Goal: Transaction & Acquisition: Purchase product/service

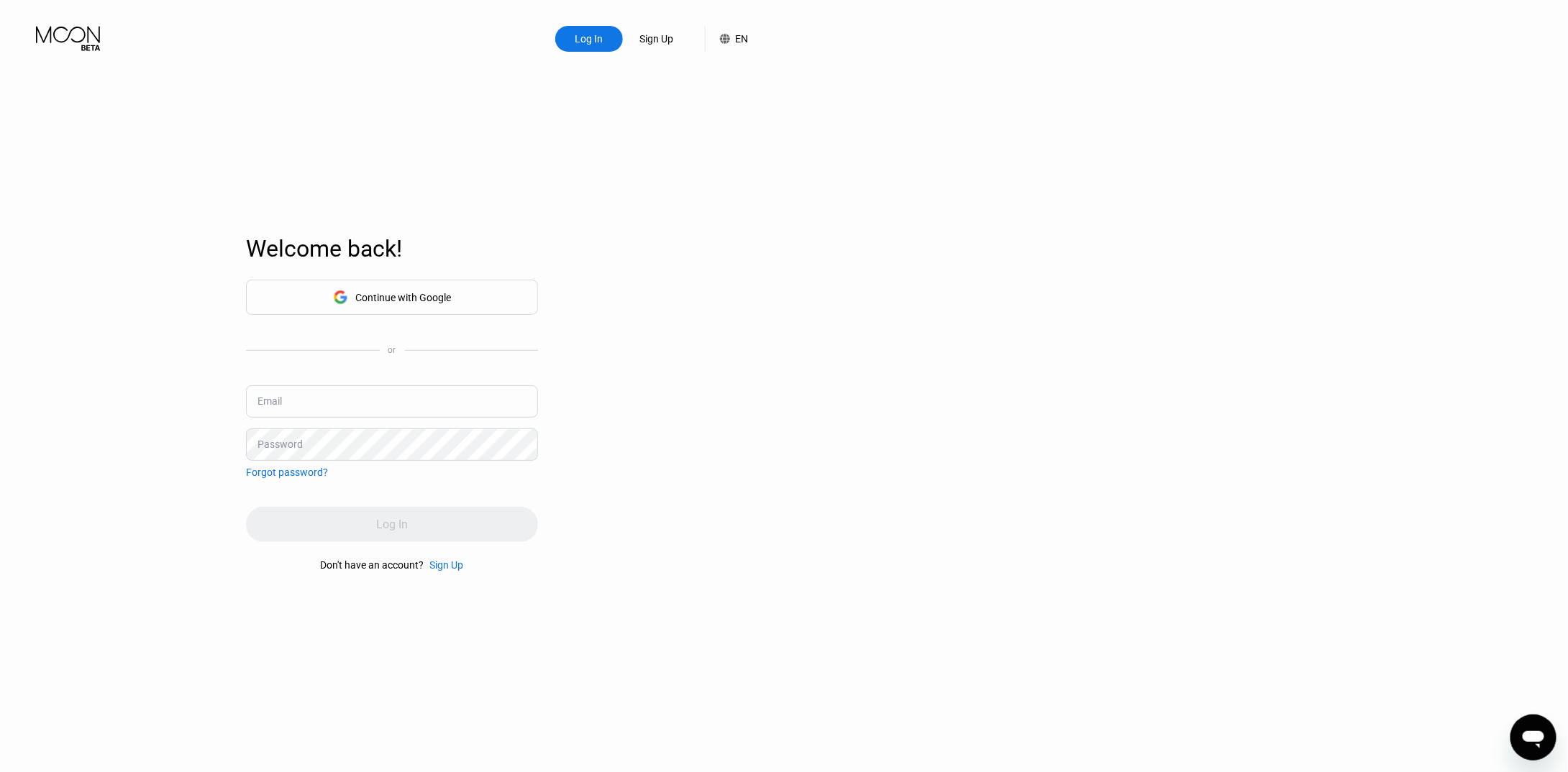
type input "[EMAIL_ADDRESS][DOMAIN_NAME]"
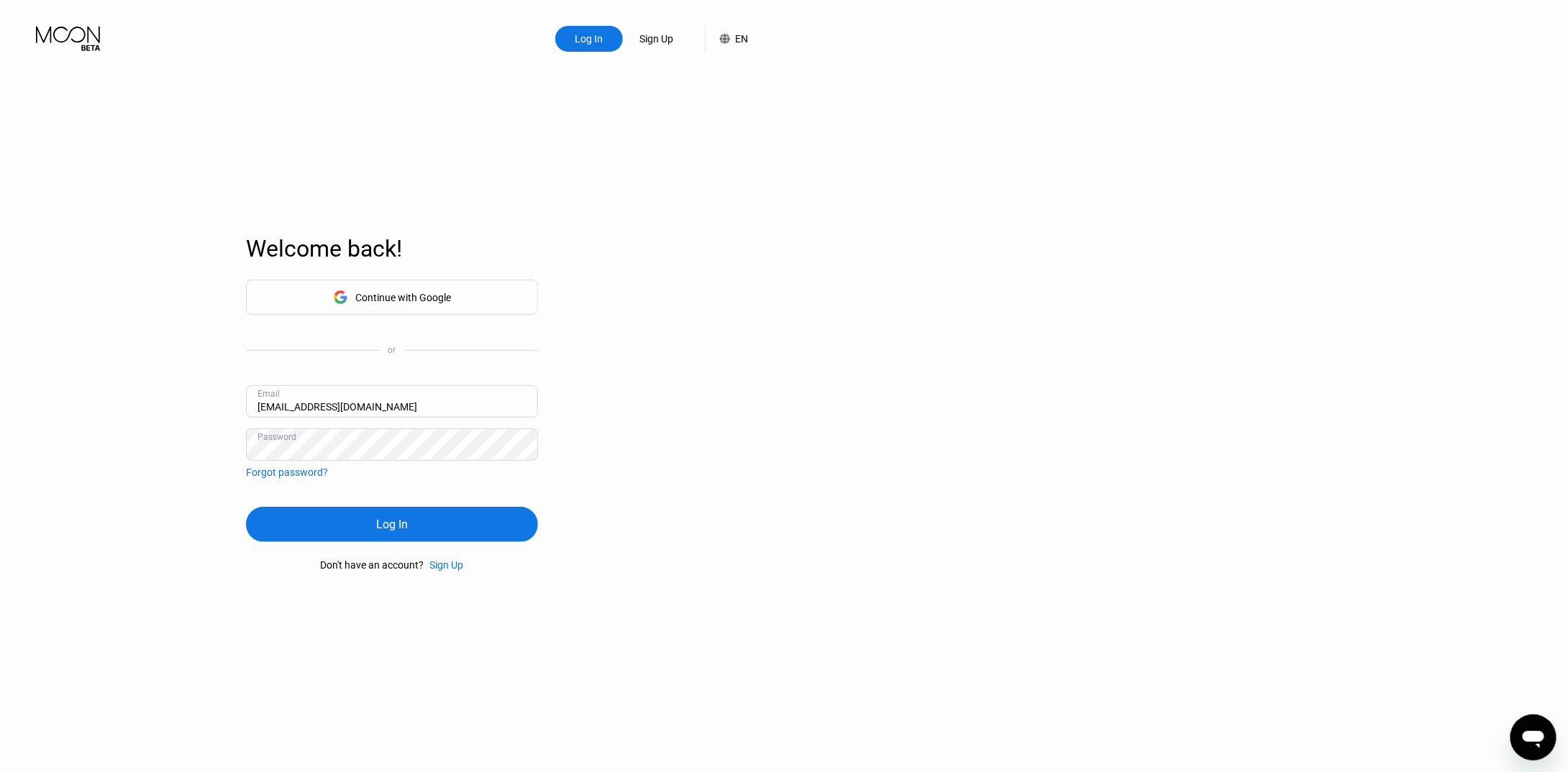
click at [388, 525] on div "Log In" at bounding box center [392, 524] width 32 height 15
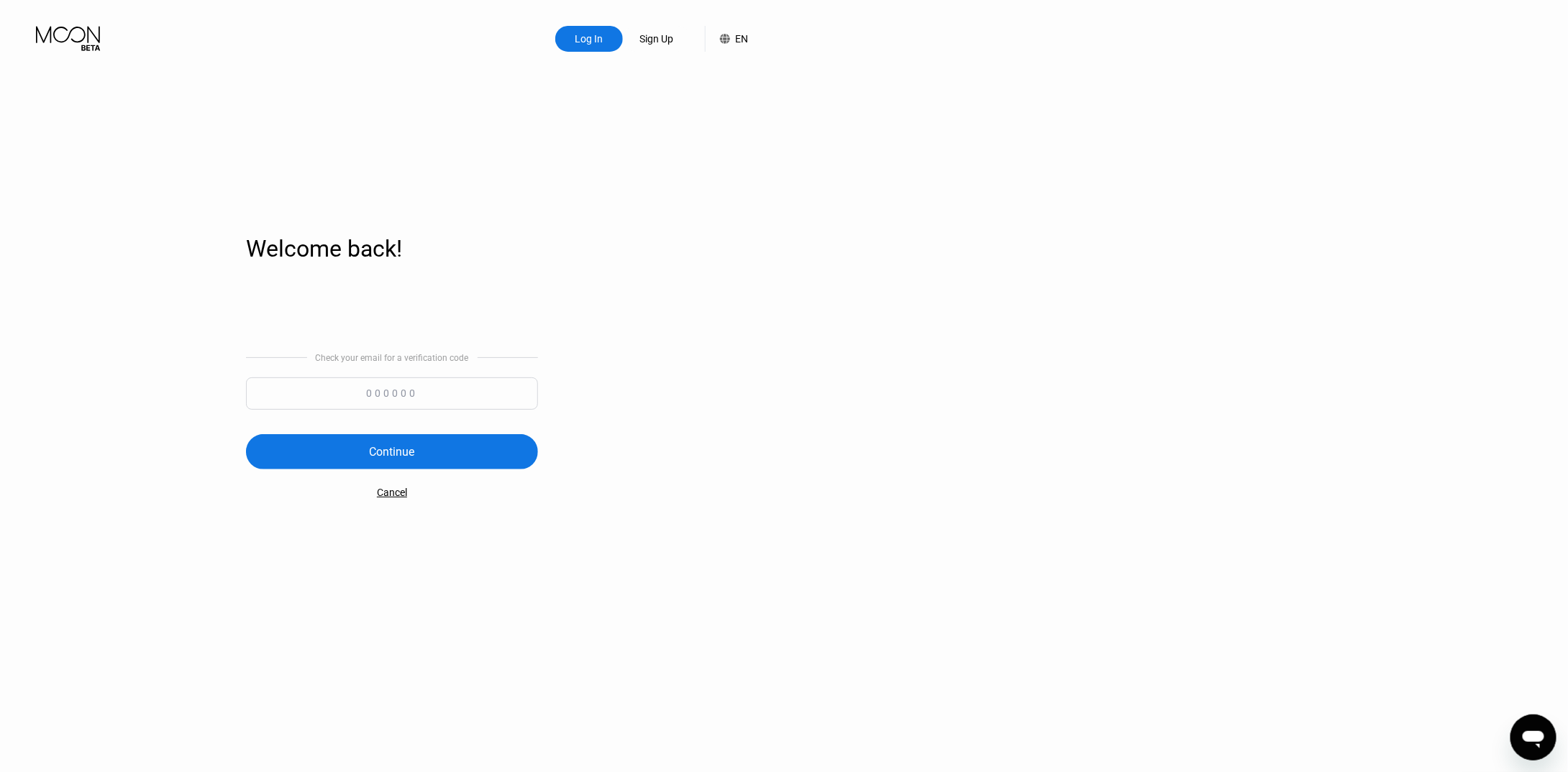
click at [421, 395] on input at bounding box center [392, 393] width 292 height 32
paste input "714652"
type input "714652"
click at [425, 447] on div "Continue" at bounding box center [392, 451] width 292 height 35
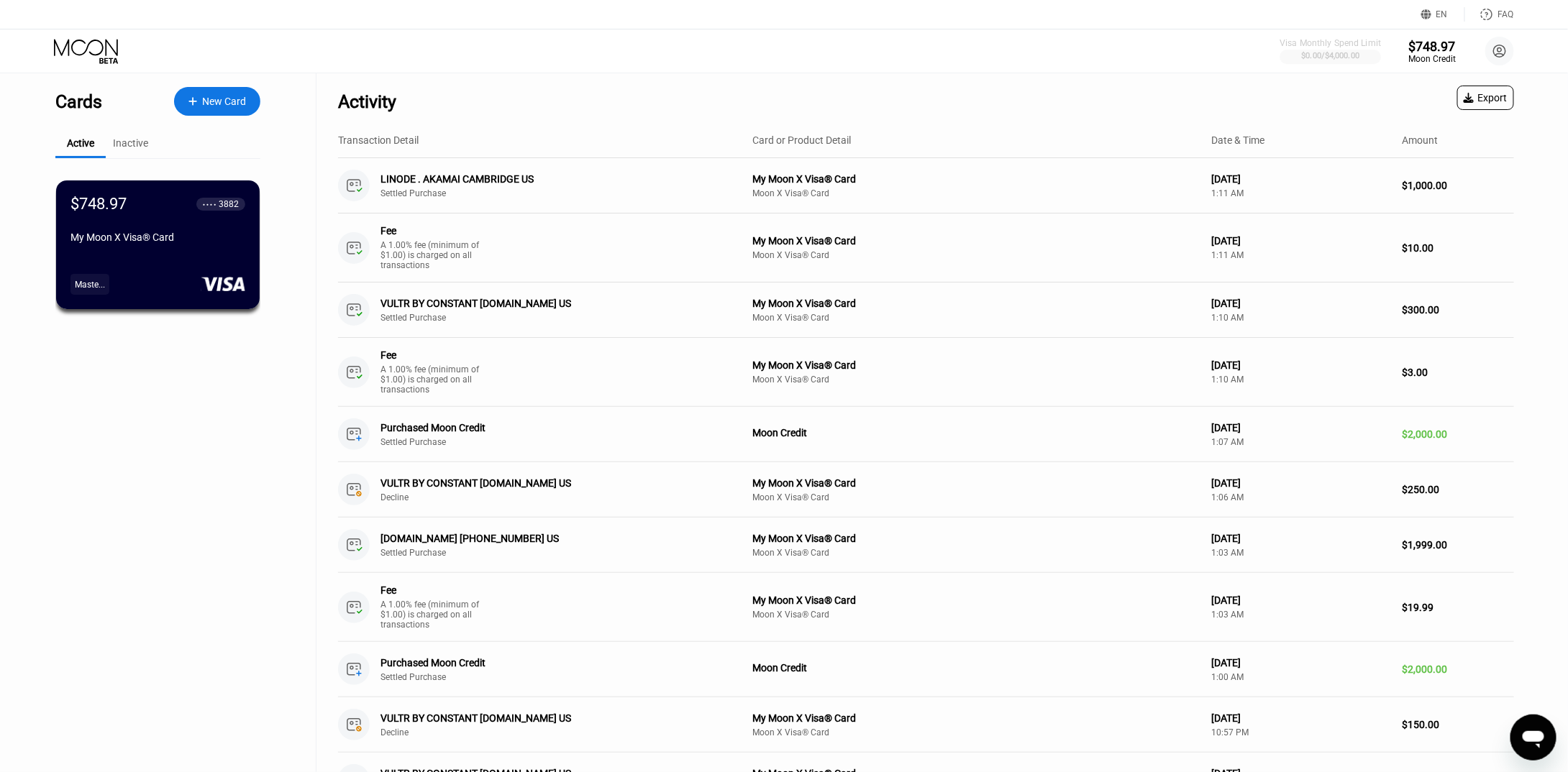
click at [1339, 63] on div at bounding box center [1331, 57] width 102 height 14
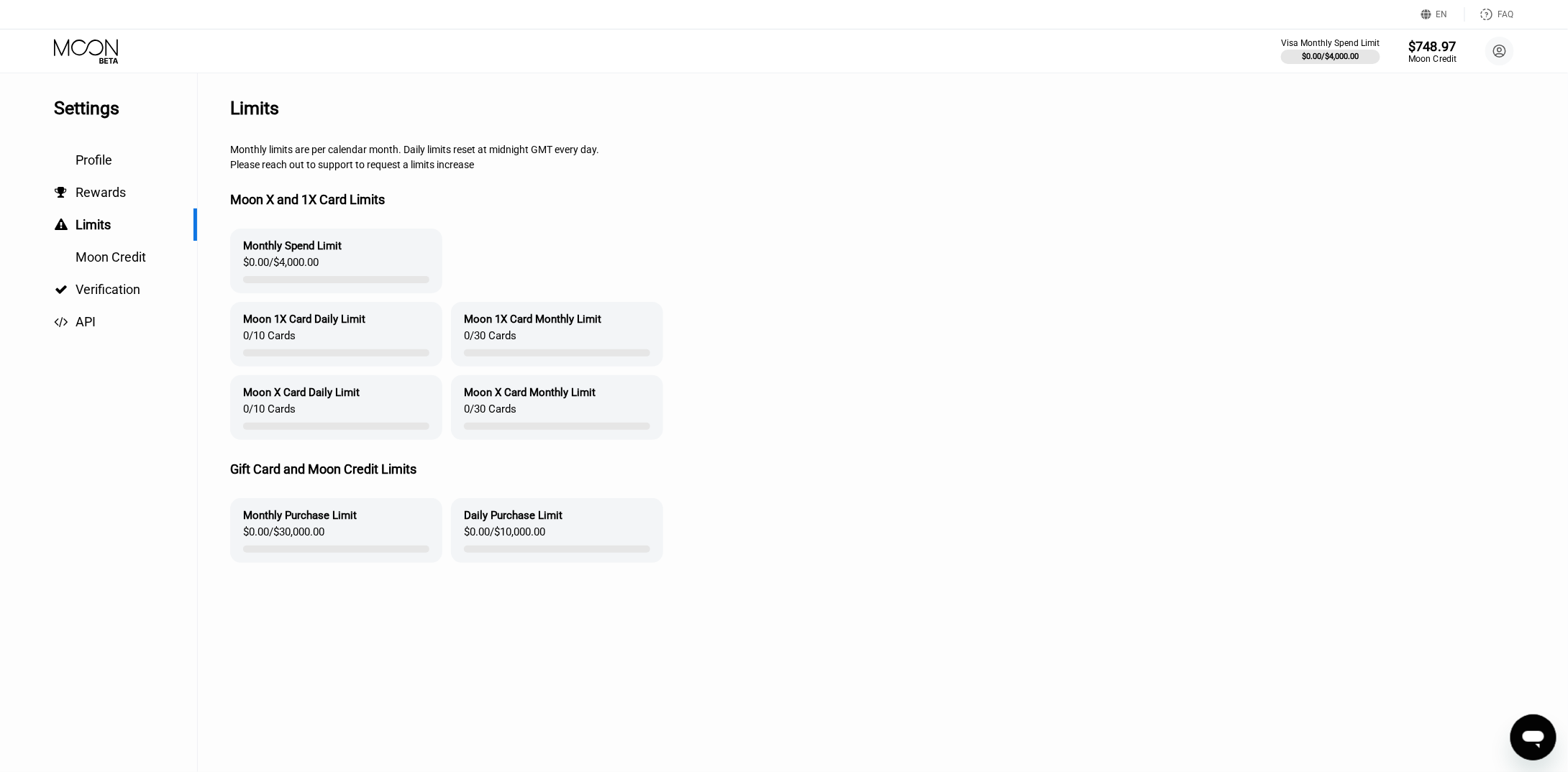
click at [1444, 58] on div "Moon Credit" at bounding box center [1431, 59] width 48 height 10
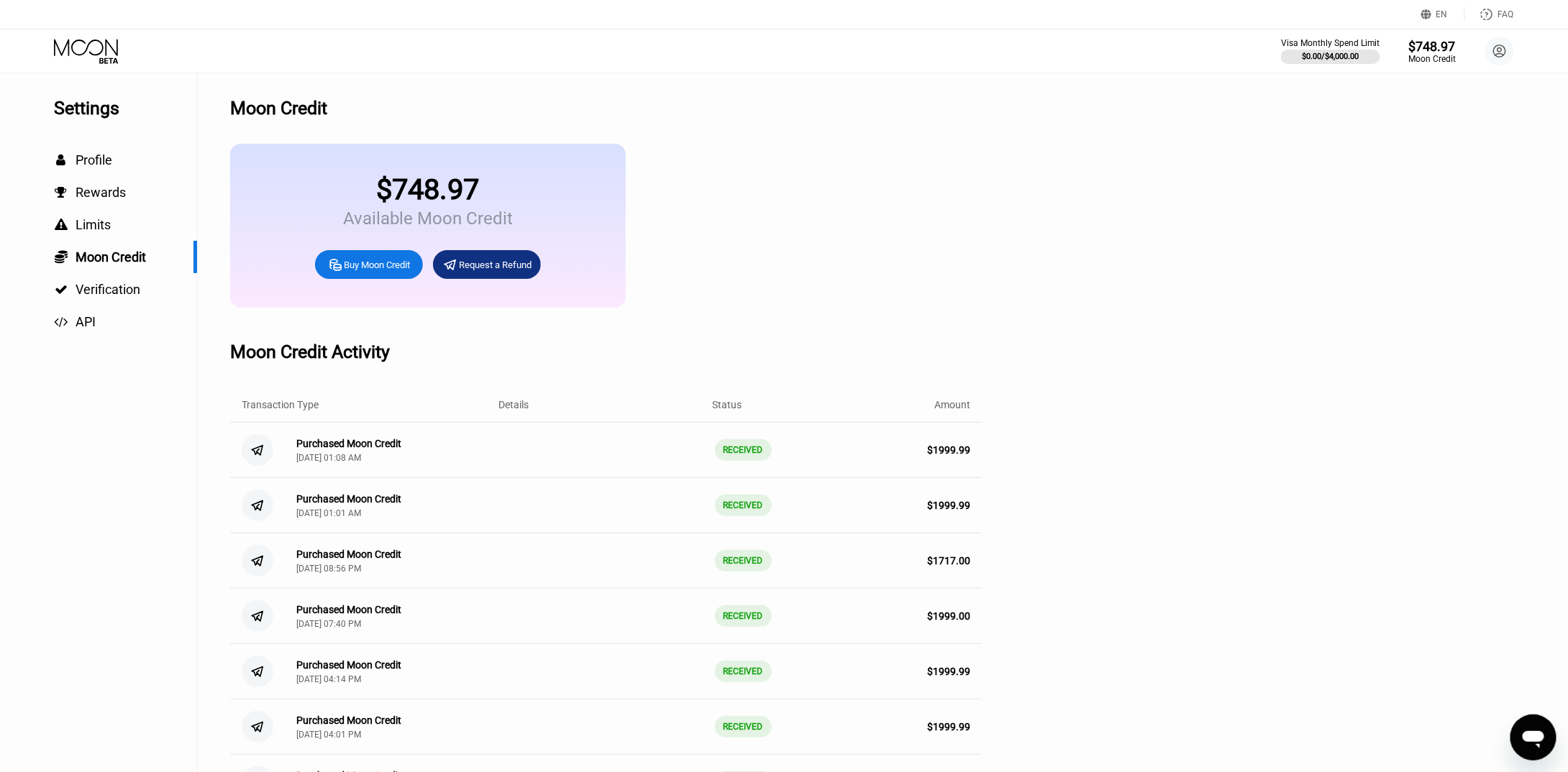
click at [350, 269] on div "Buy Moon Credit" at bounding box center [377, 265] width 66 height 12
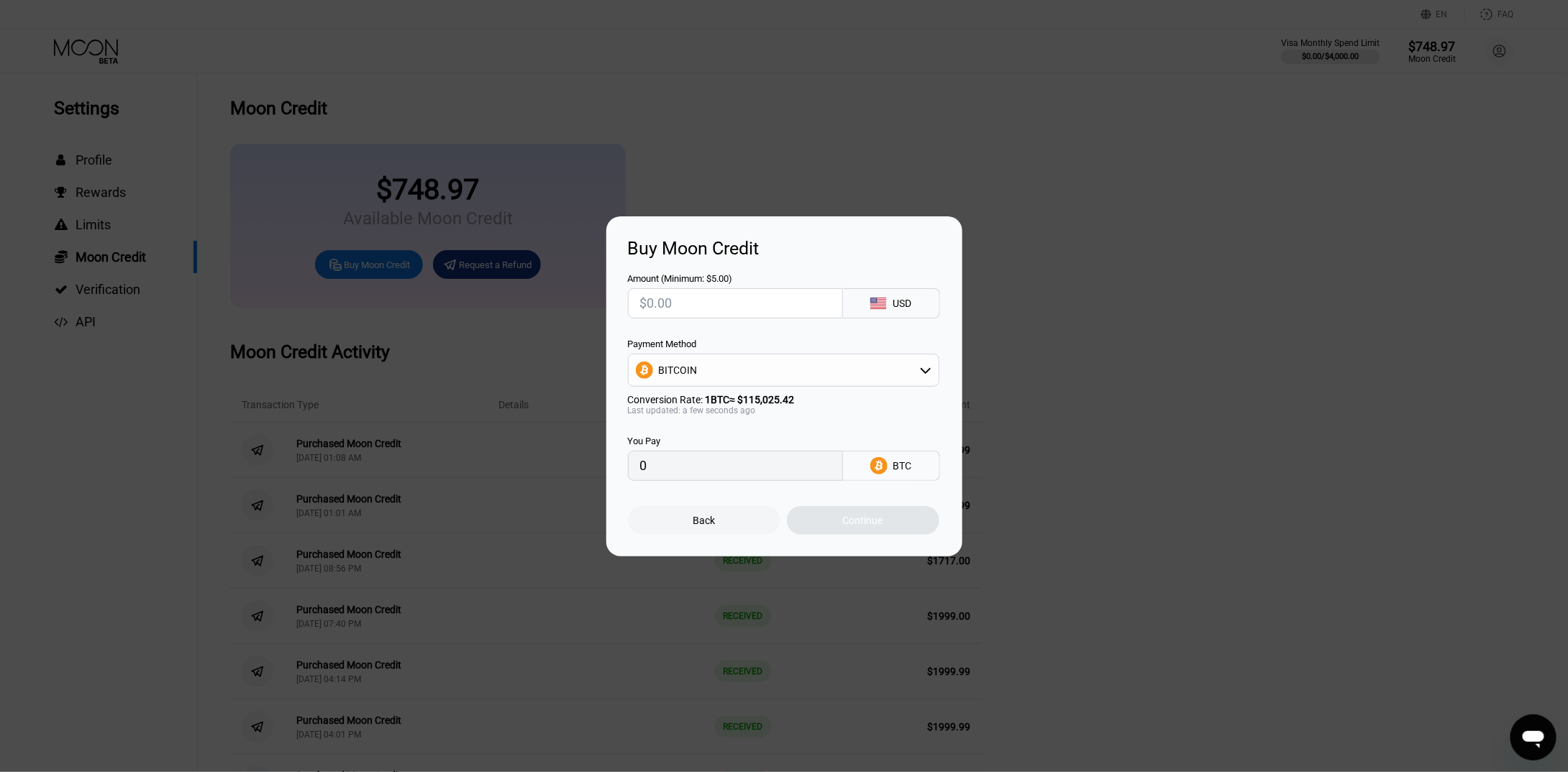
click at [846, 358] on div "BITCOIN" at bounding box center [783, 370] width 310 height 29
click at [751, 439] on div "USDT on TRON" at bounding box center [792, 442] width 271 height 12
type input "0.00"
click at [703, 315] on input "text" at bounding box center [735, 303] width 191 height 29
click at [709, 368] on div "USDT on TRON" at bounding box center [691, 370] width 67 height 12
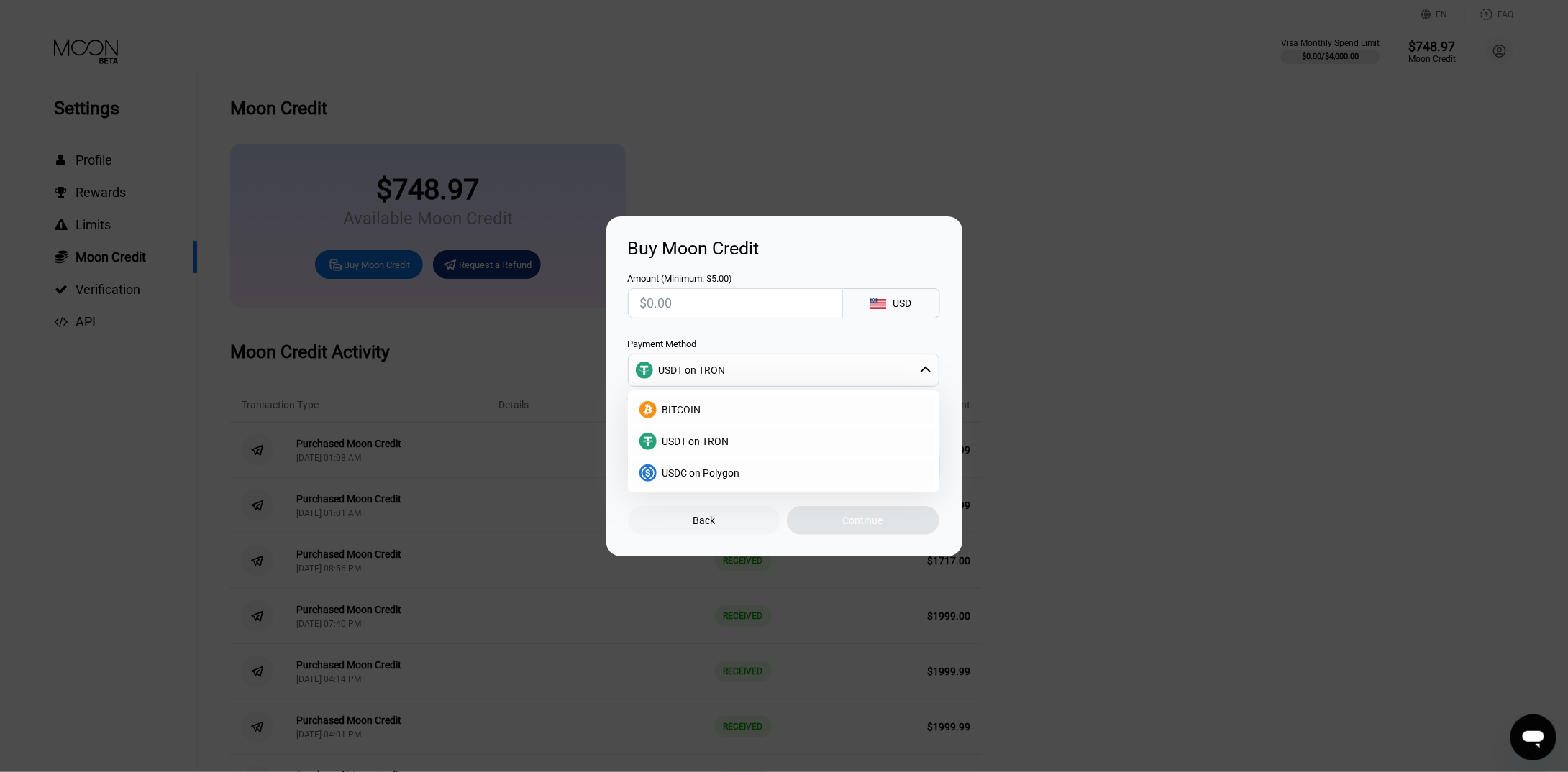
click at [694, 297] on input "text" at bounding box center [735, 303] width 191 height 29
type input "$2"
type input "2.02"
type input "$200"
type input "20.20"
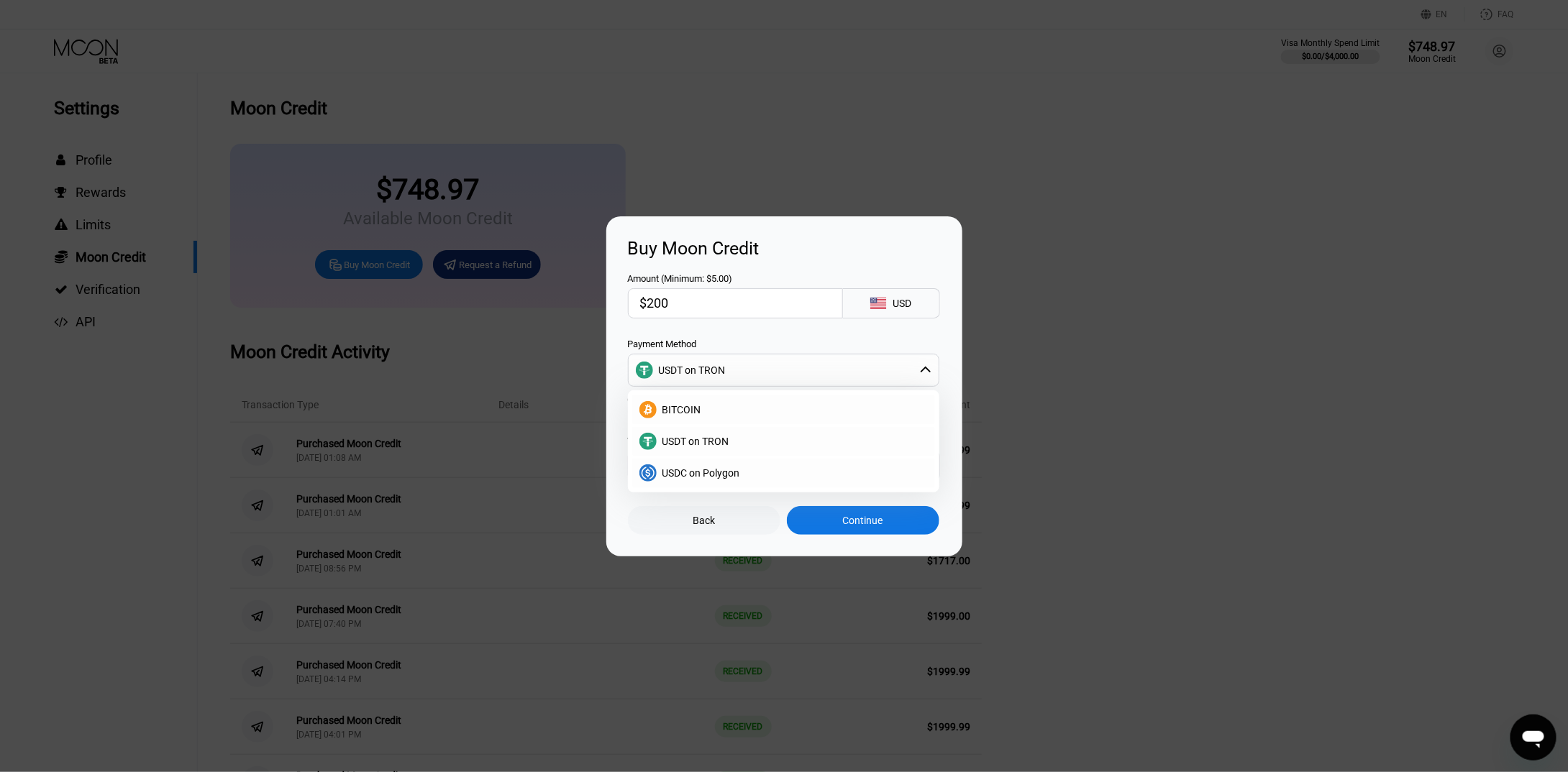
type input "$2000"
type input "2020.20"
click at [730, 259] on div "Amount (Minimum: $5.00) $2000 USD" at bounding box center [784, 289] width 313 height 60
type input "$1999.99"
click at [754, 331] on div "Amount (Minimum: $5.00) $1999.99 USD Payment Method USDT on TRON BITCOIN USDT o…" at bounding box center [784, 370] width 313 height 222
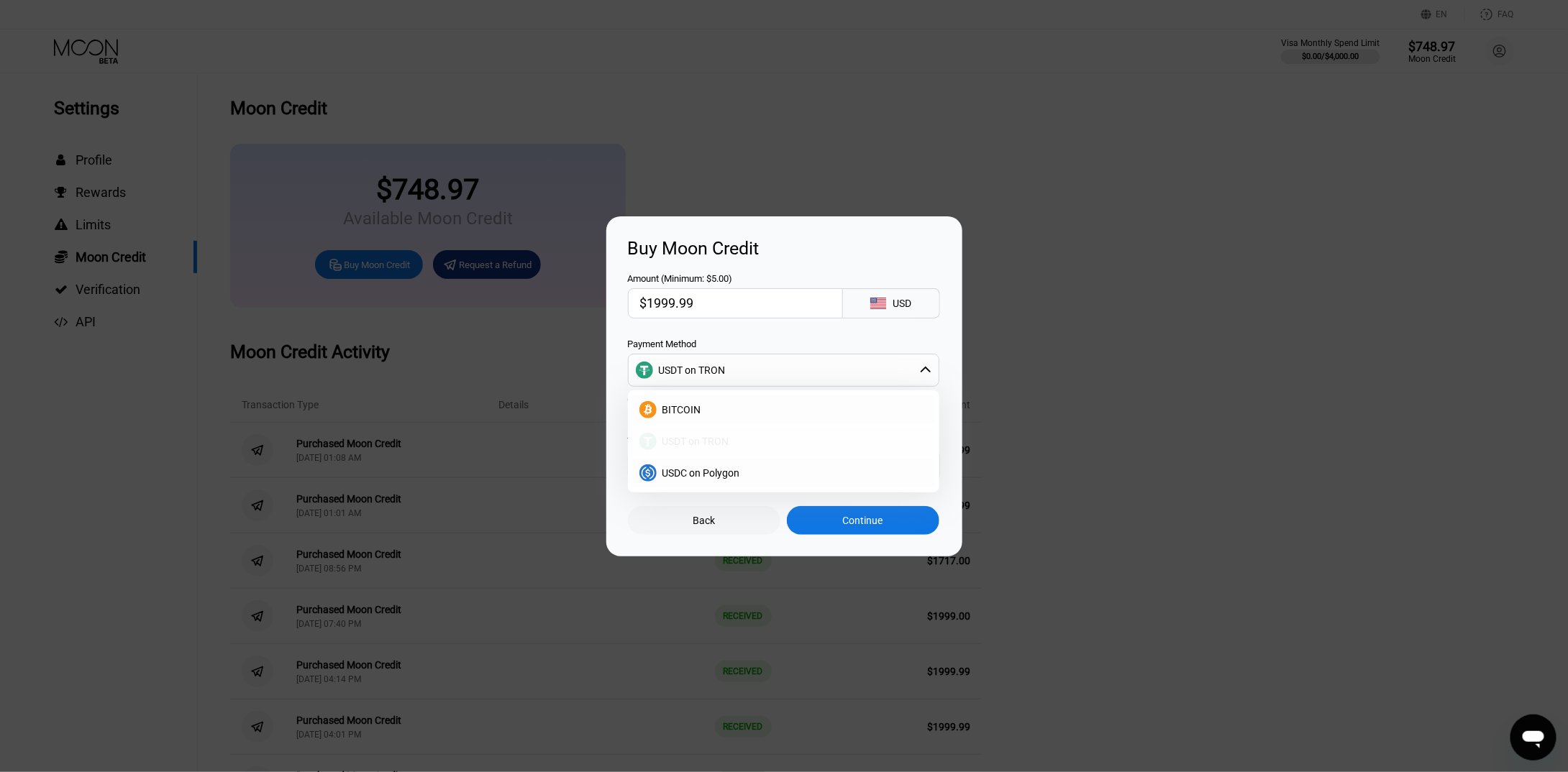
click at [755, 443] on div "USDT on TRON" at bounding box center [792, 442] width 271 height 12
click at [750, 384] on div "USDT on TRON" at bounding box center [783, 370] width 310 height 29
click at [723, 464] on div "USDC on Polygon" at bounding box center [783, 473] width 302 height 29
click at [729, 299] on input "$1999.99" at bounding box center [735, 303] width 191 height 29
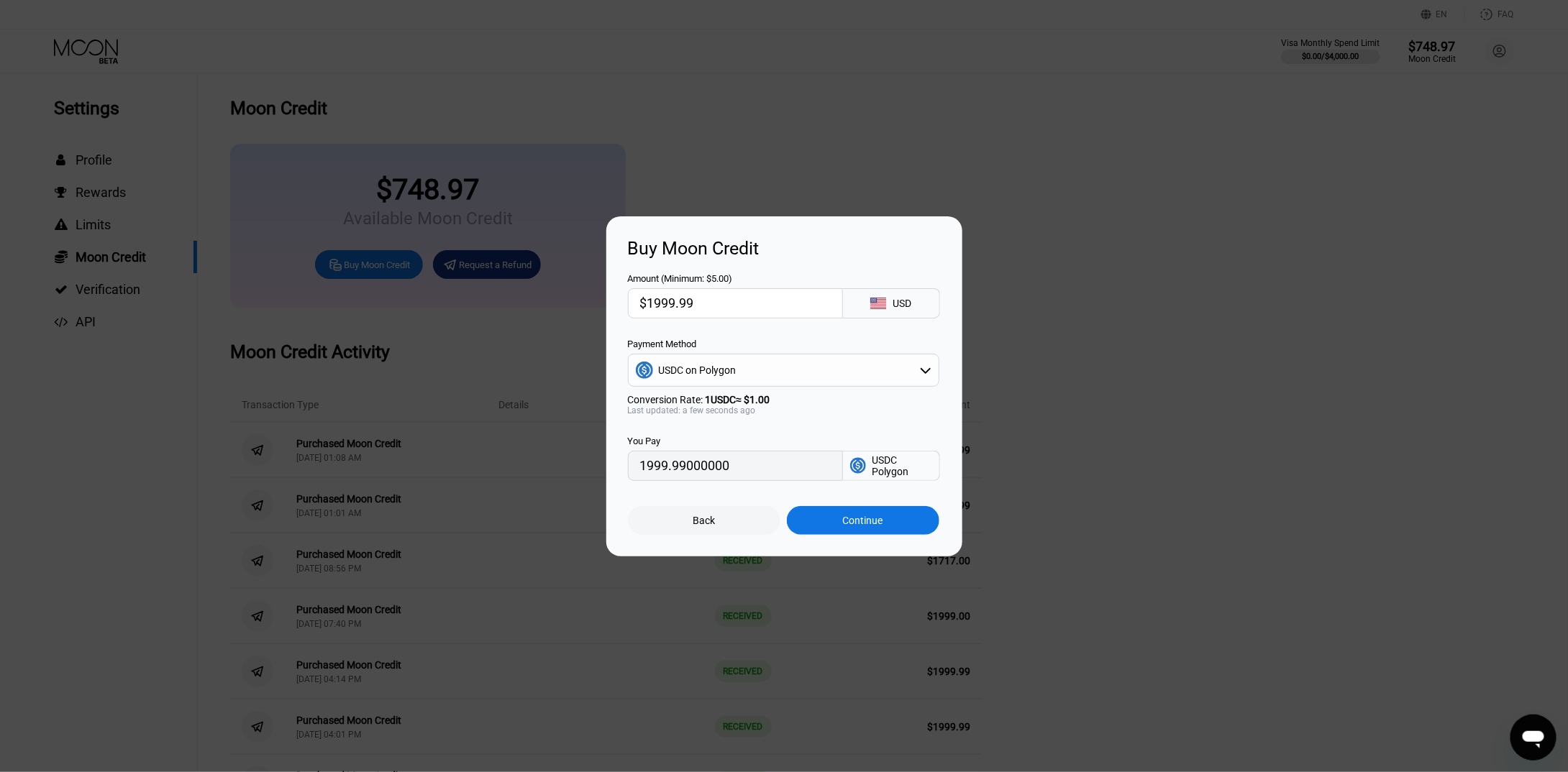
click at [729, 299] on input "$1999.99" at bounding box center [735, 303] width 191 height 29
click at [728, 359] on div "USDC on Polygon" at bounding box center [783, 370] width 310 height 29
click at [724, 432] on div "USDT on TRON" at bounding box center [783, 441] width 302 height 29
type input "2020.19"
click at [697, 308] on input "$1999.99" at bounding box center [735, 303] width 191 height 29
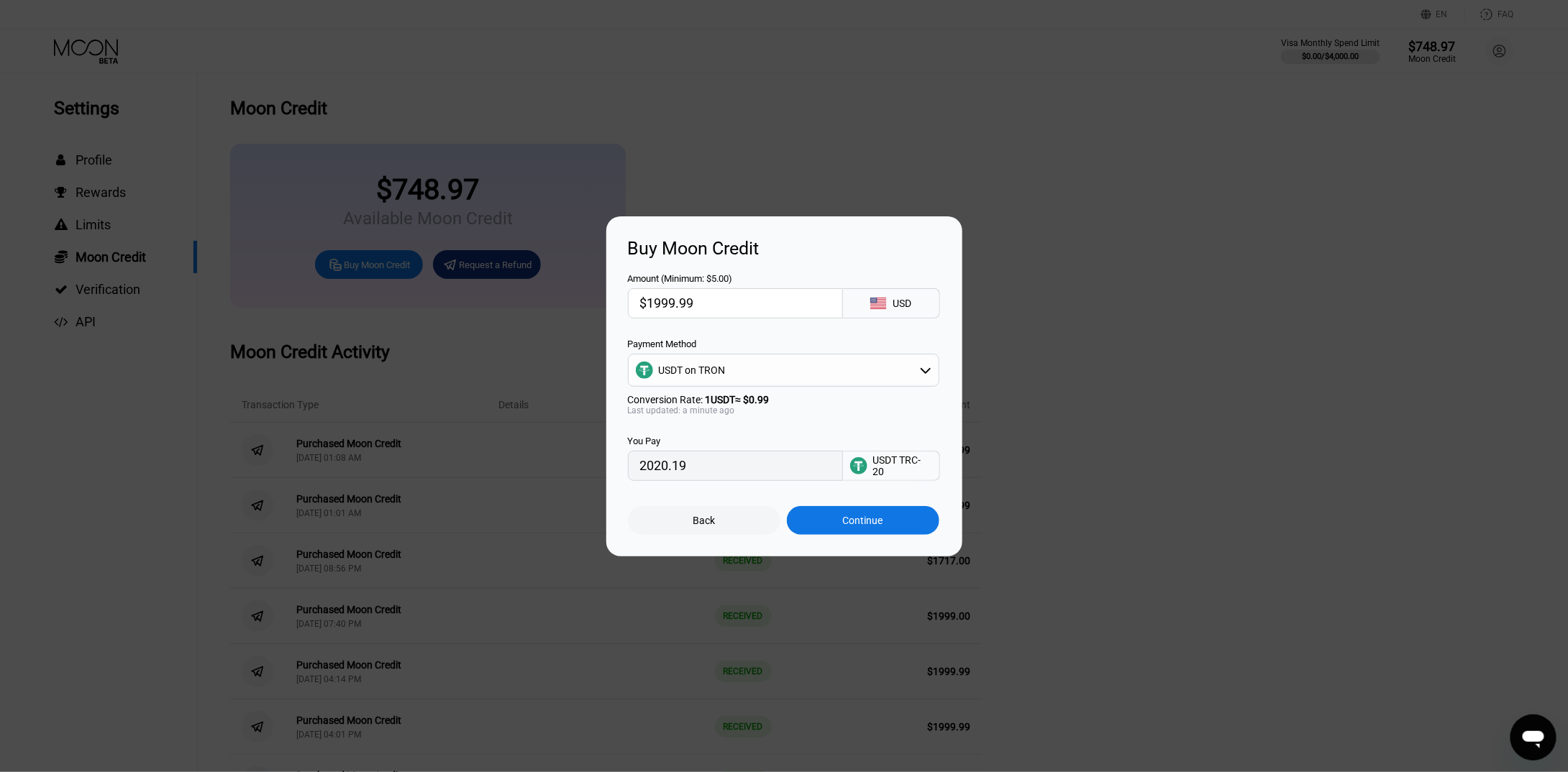
click at [697, 308] on input "$1999.99" at bounding box center [735, 303] width 191 height 29
type input "$2"
type input "2.02"
type input "$2000"
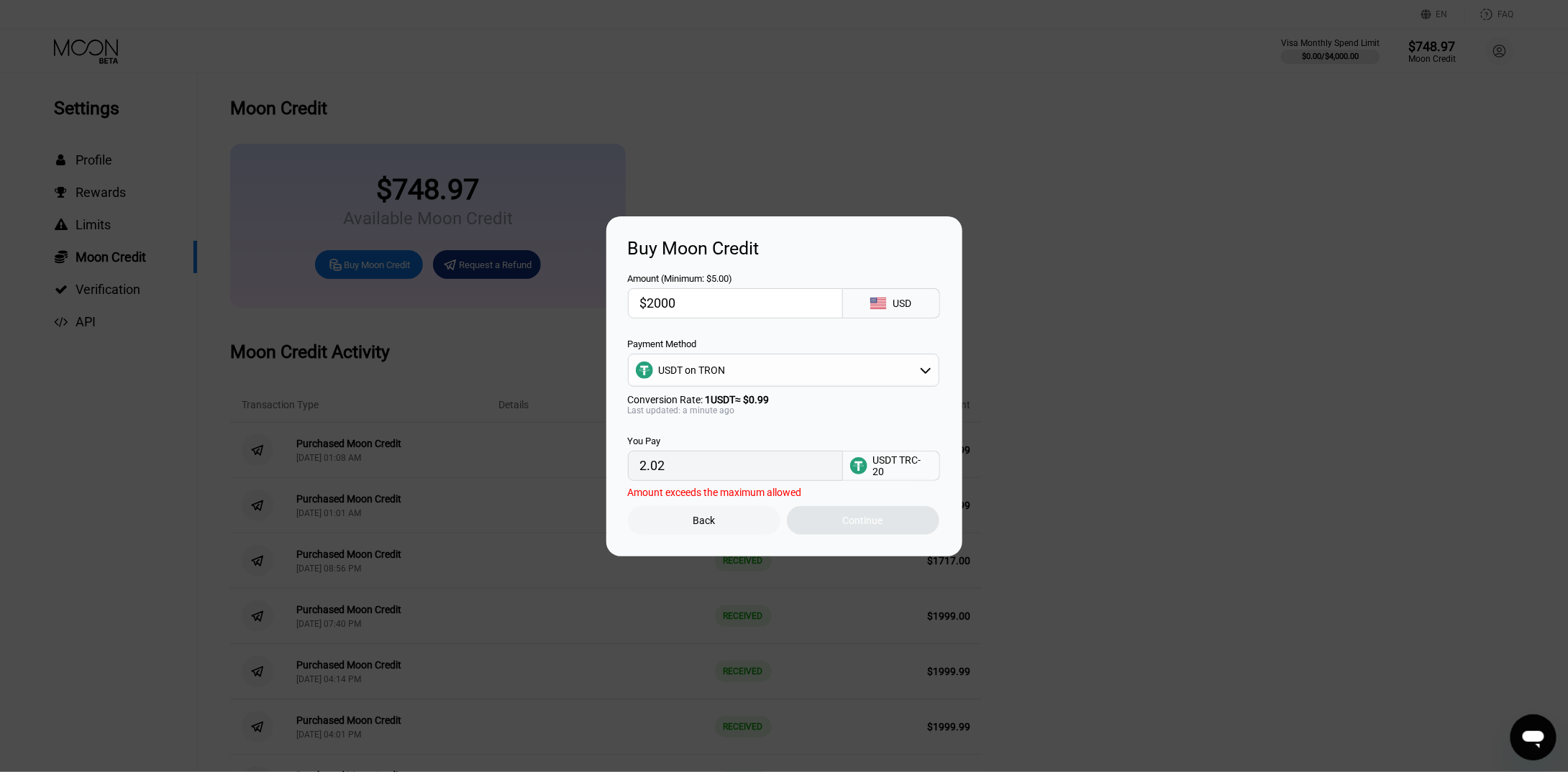
type input "2020.20"
click at [732, 326] on div "Amount (Minimum: $5.00) $2000 USD Payment Method USDT on TRON Conversion Rate: …" at bounding box center [784, 370] width 313 height 222
type input "$1999.99"
type input "2020.19"
click at [881, 527] on div "Continue" at bounding box center [863, 521] width 40 height 12
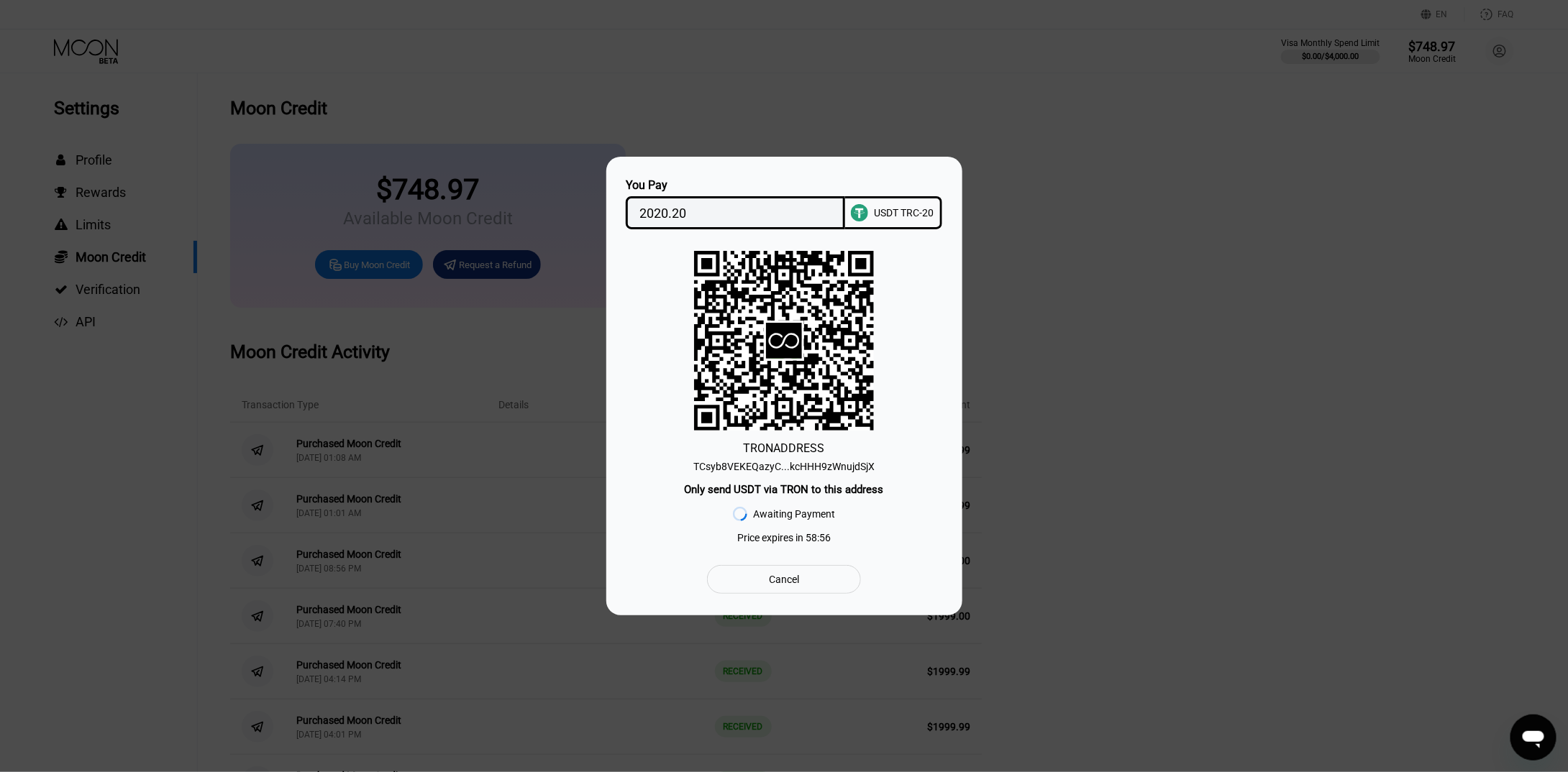
click at [824, 471] on div "TCsyb8VEKEQazyC...kcHHH9zWnujdSjX" at bounding box center [784, 467] width 182 height 12
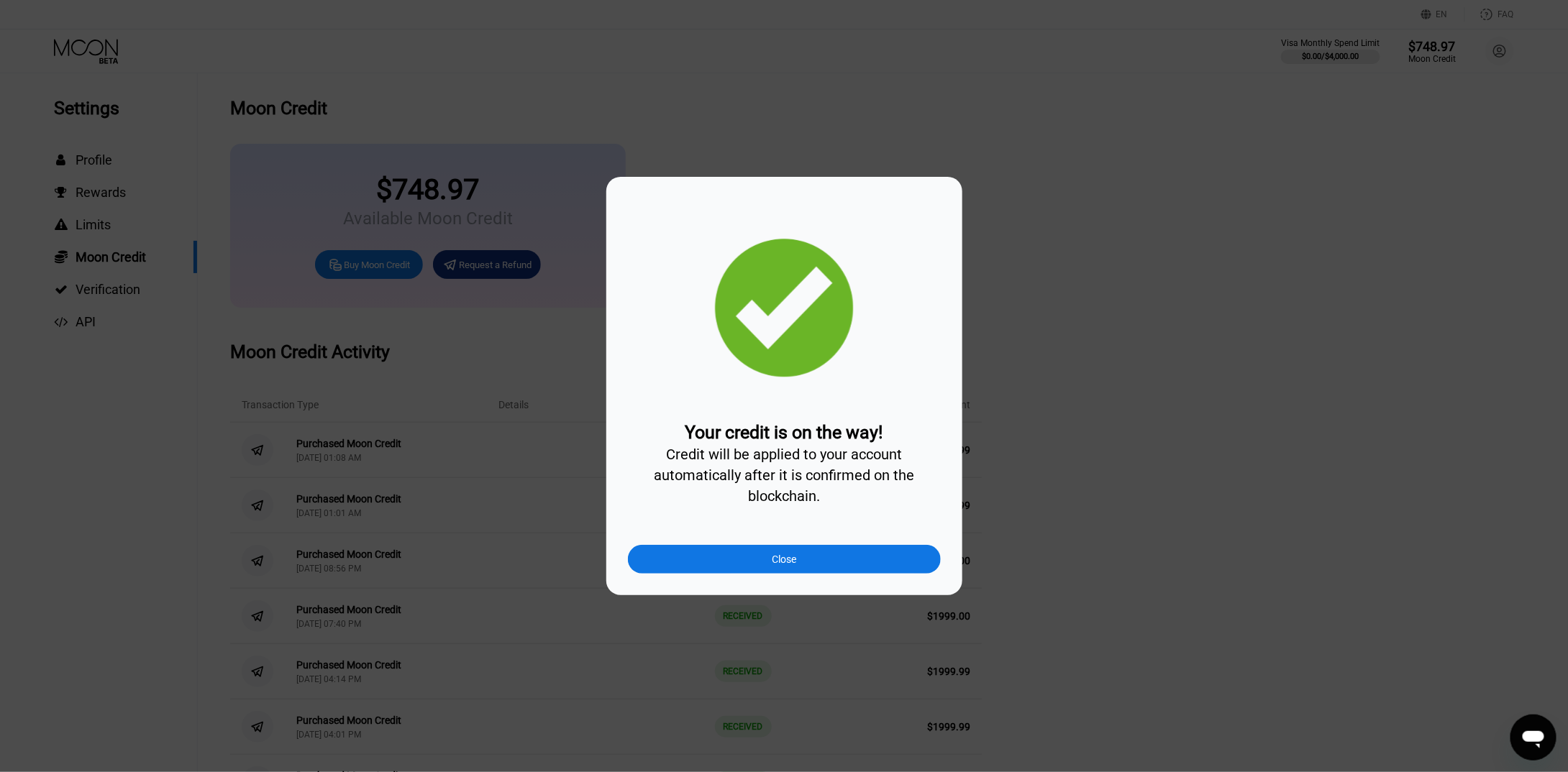
click at [814, 565] on div "Close" at bounding box center [784, 559] width 313 height 29
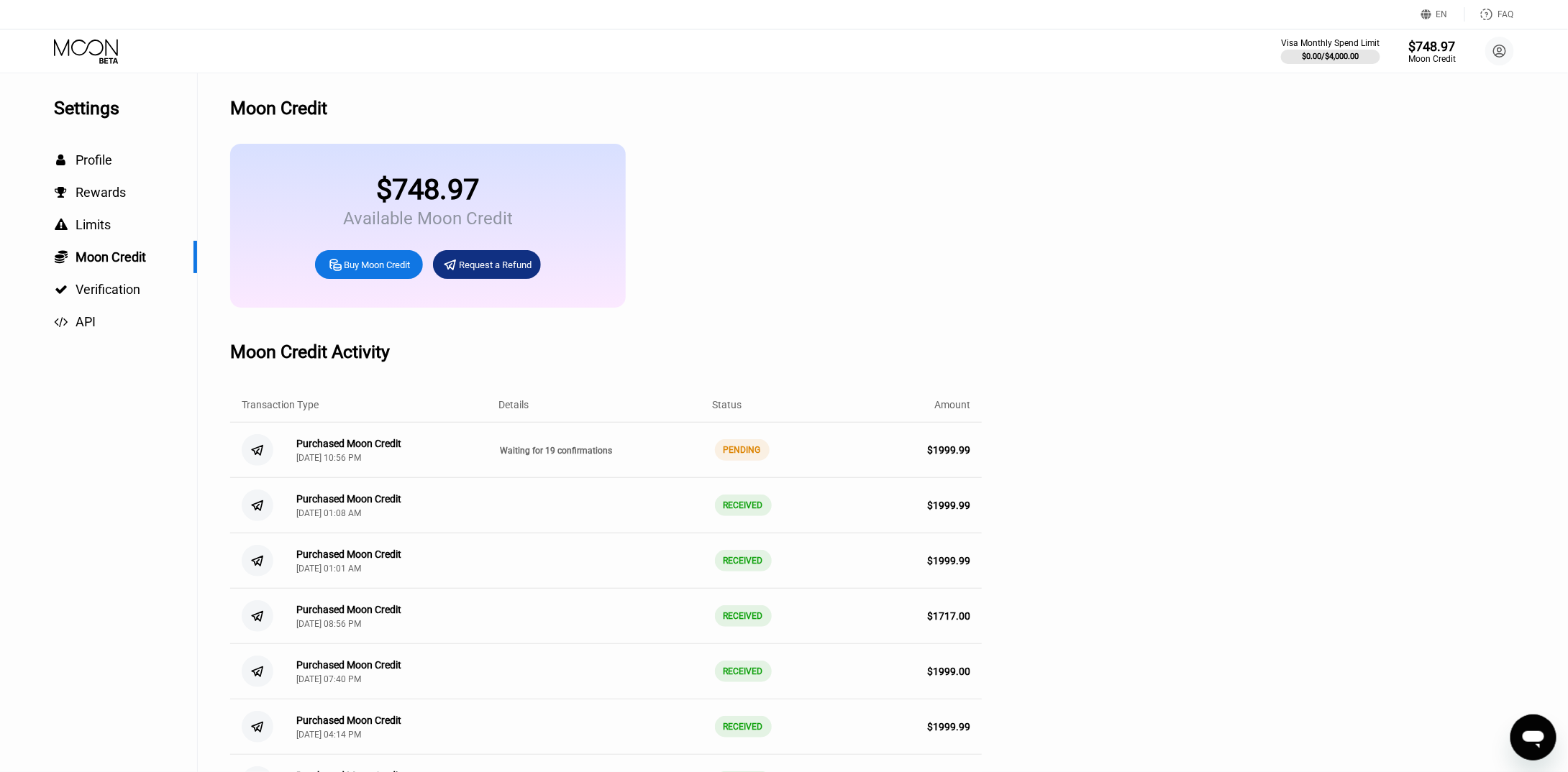
click at [378, 450] on div "Purchased Moon Credit" at bounding box center [348, 444] width 105 height 12
click at [81, 549] on div "Settings  Profile  Rewards  Limits  Moon Credit  Verification  API" at bounding box center [99, 718] width 197 height 1292
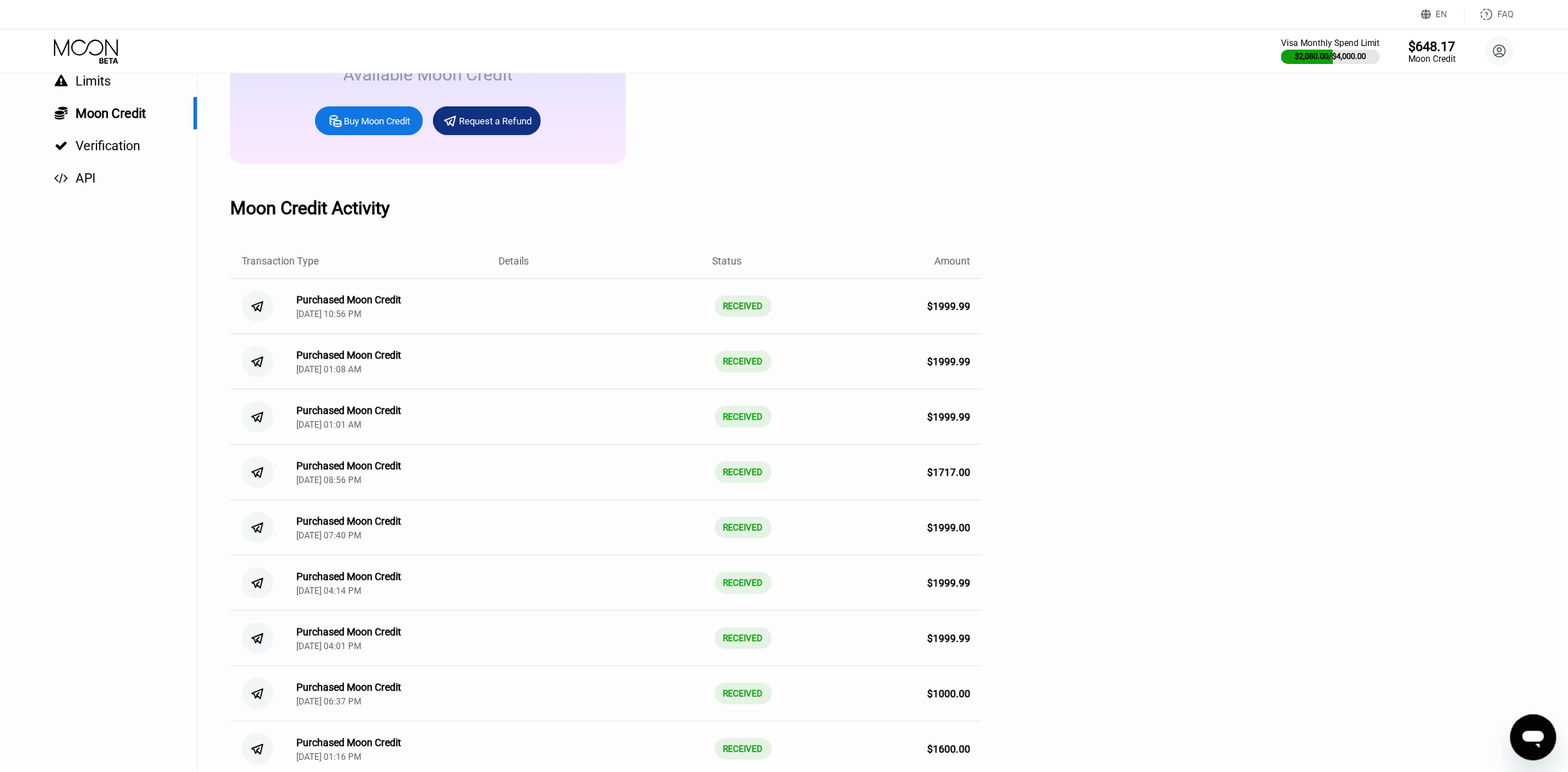
scroll to position [72, 0]
